Goal: Task Accomplishment & Management: Manage account settings

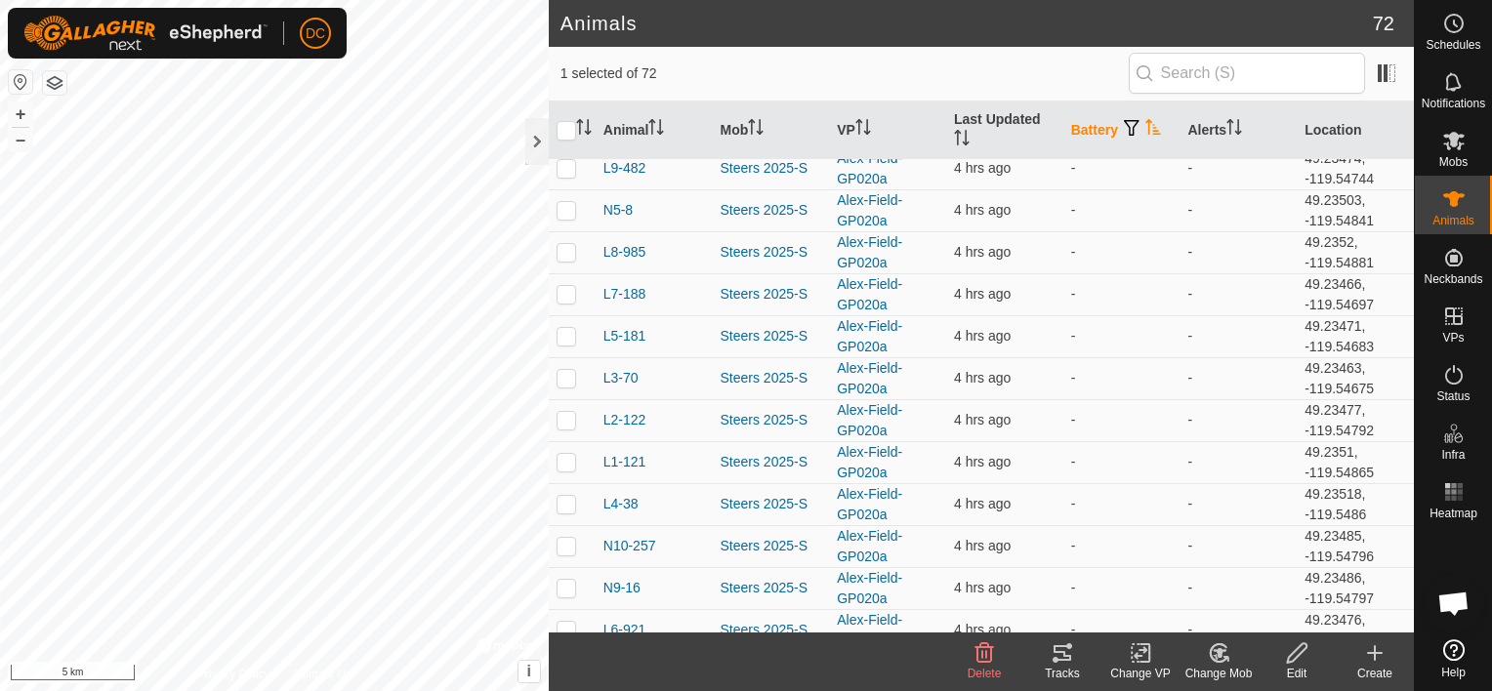
scroll to position [895, 0]
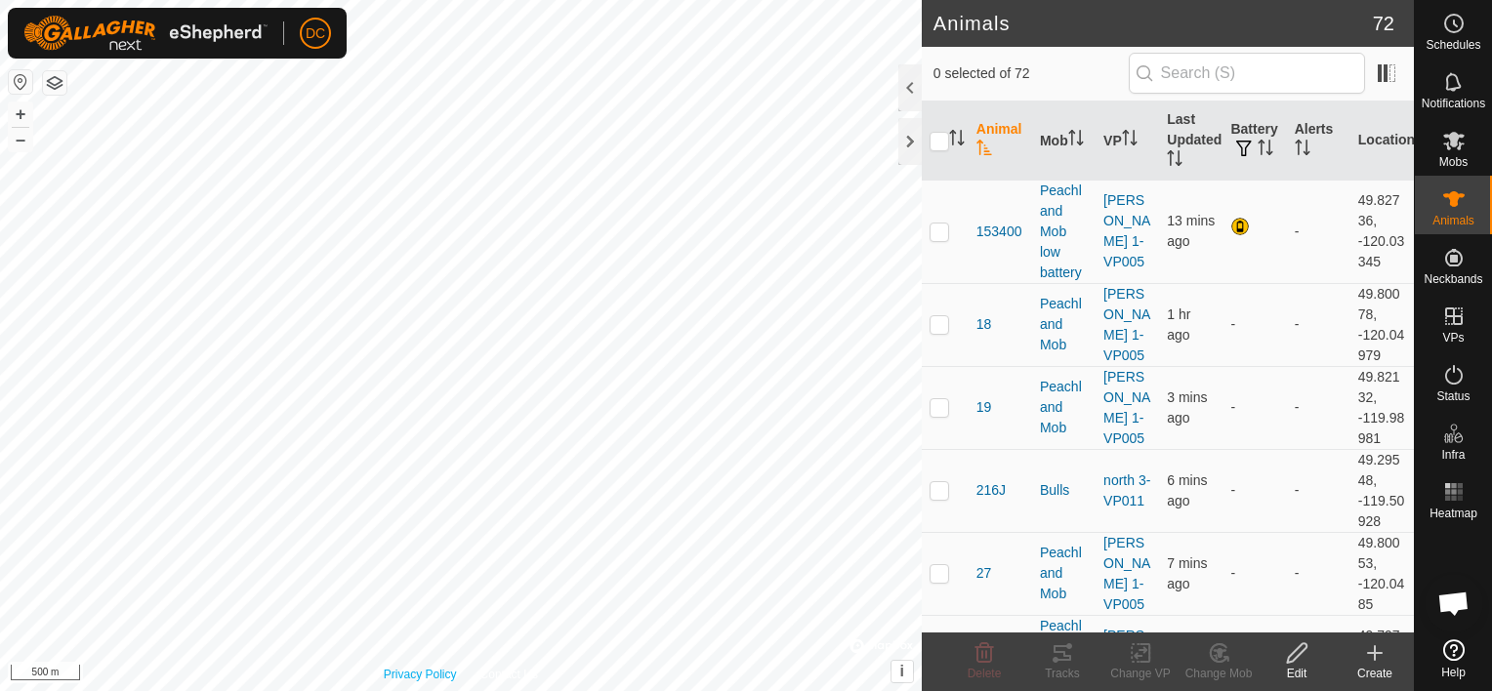
click at [427, 668] on div "Privacy Policy Contact Us WP 7 Type: creek Capacity: 10L Water Level: 100% Drin…" at bounding box center [461, 345] width 922 height 691
click at [473, 690] on html "DC Schedules Notifications Mobs Animals Neckbands VPs Status Infra Heatmap Help…" at bounding box center [746, 345] width 1492 height 691
click at [484, 690] on html "DC Schedules Notifications Mobs Animals Neckbands VPs Status Infra Heatmap Help…" at bounding box center [746, 345] width 1492 height 691
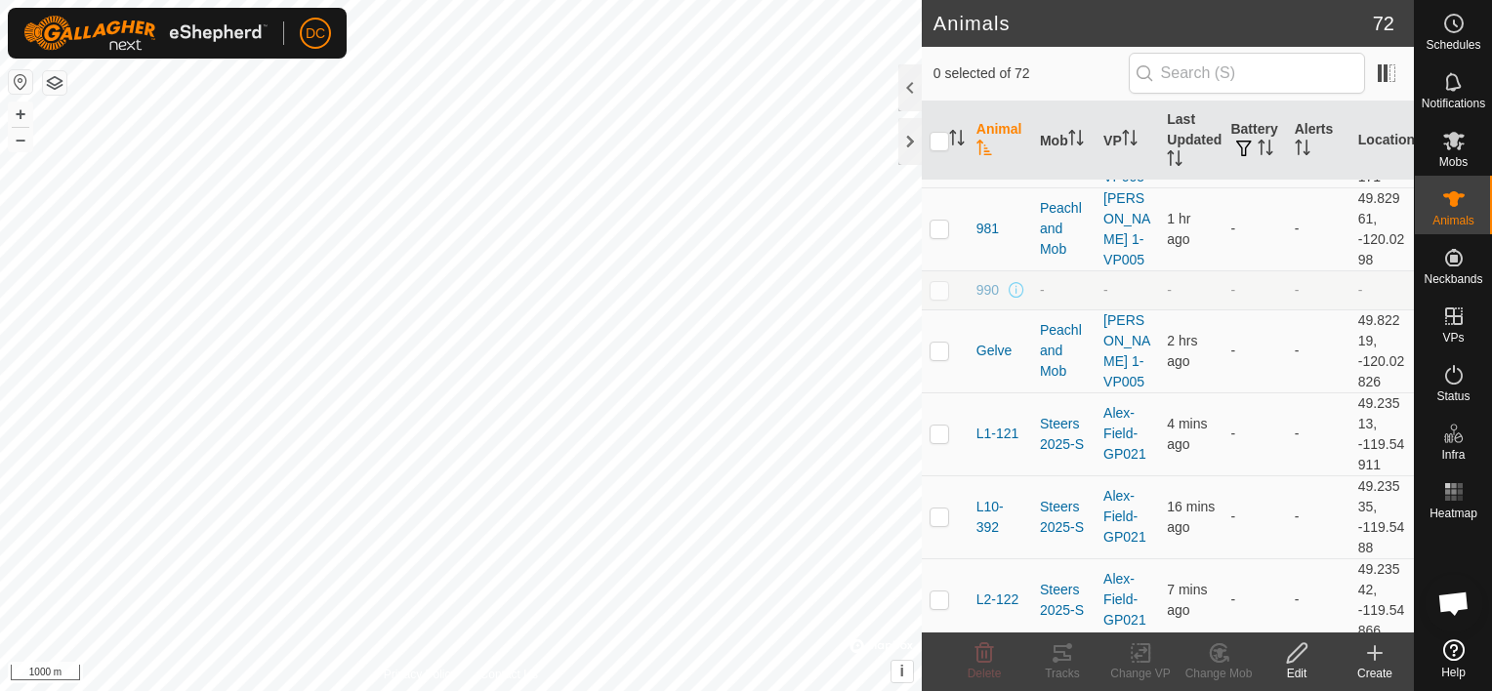
scroll to position [4492, 0]
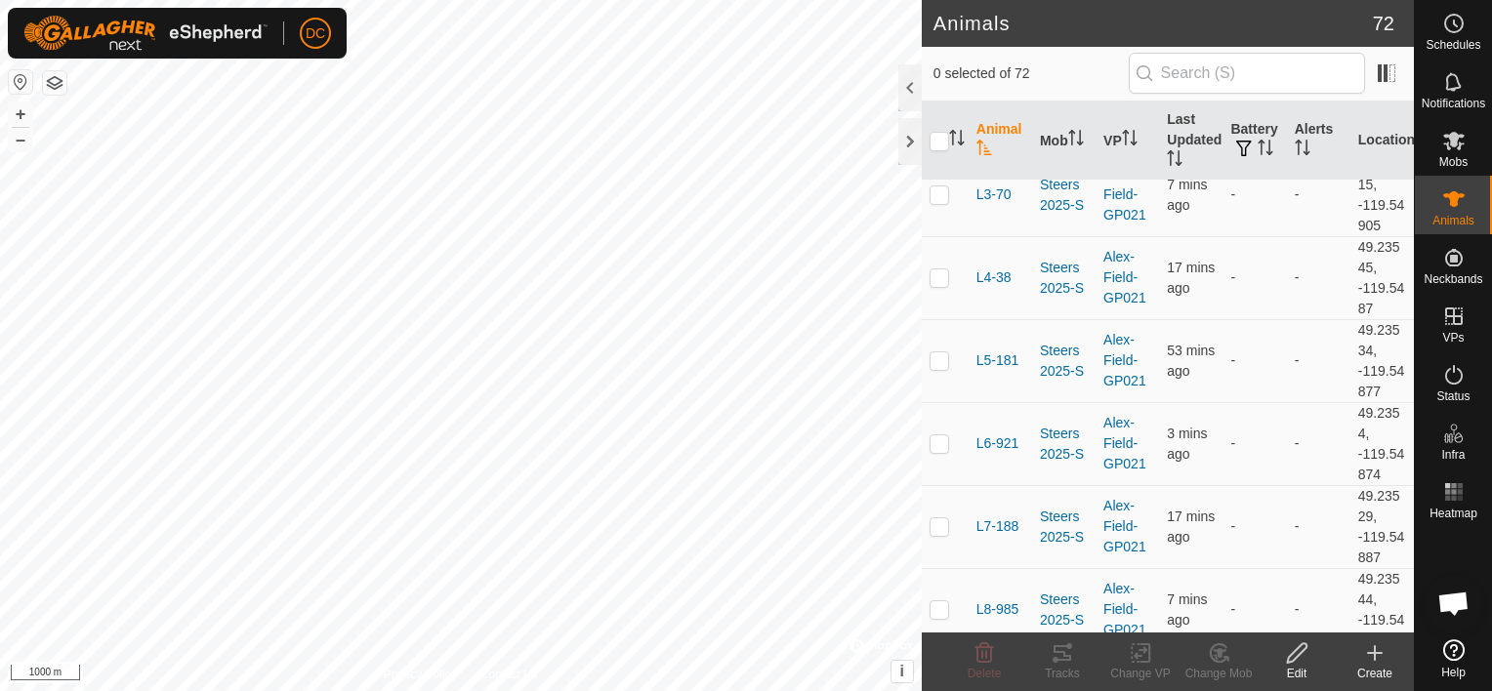
click at [582, 690] on html "DC Schedules Notifications Mobs Animals Neckbands VPs Status Infra Heatmap Help…" at bounding box center [746, 345] width 1492 height 691
checkbox input "true"
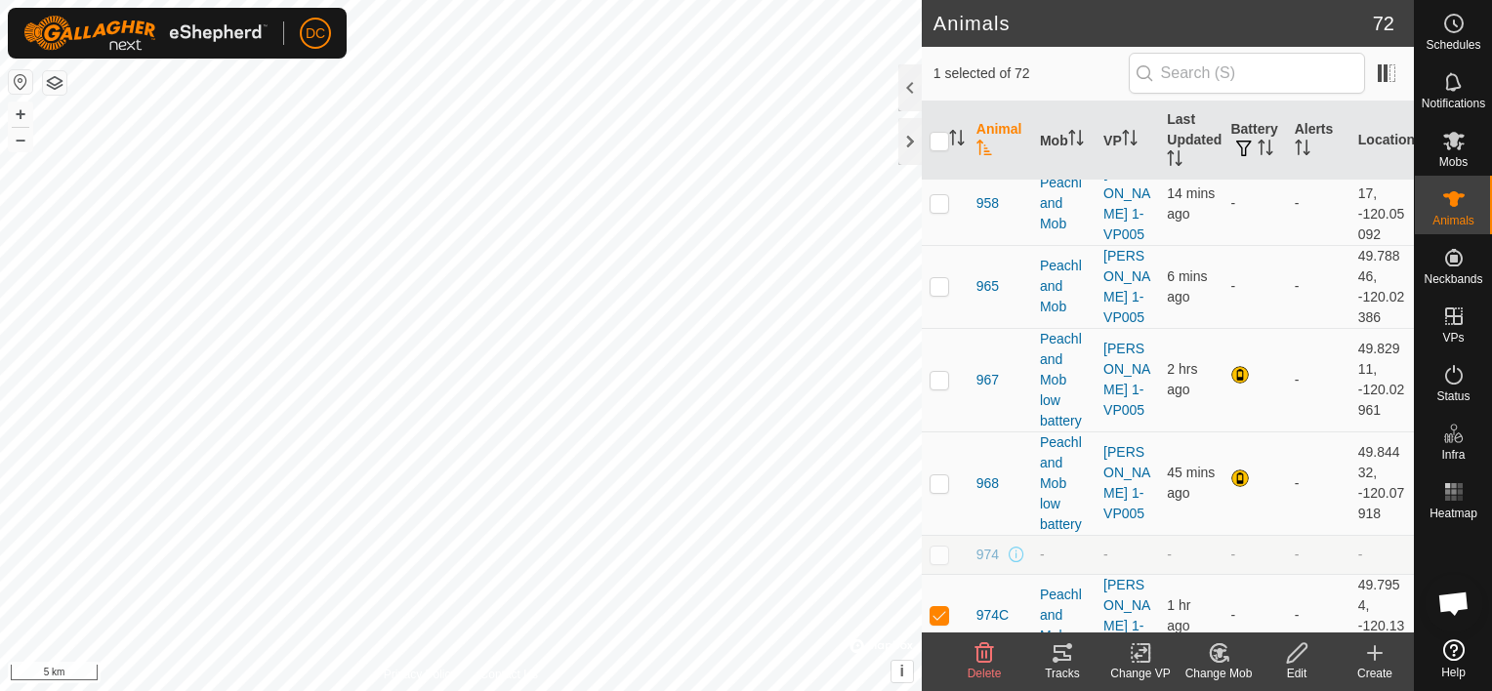
scroll to position [3527, 0]
